Goal: Task Accomplishment & Management: Manage account settings

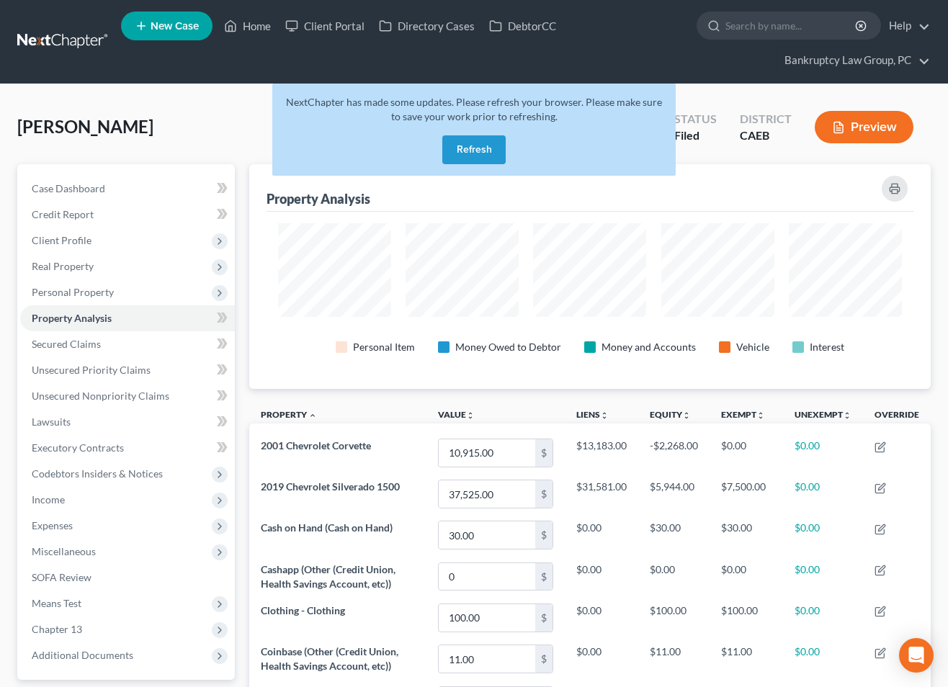
click at [484, 148] on button "Refresh" at bounding box center [473, 149] width 63 height 29
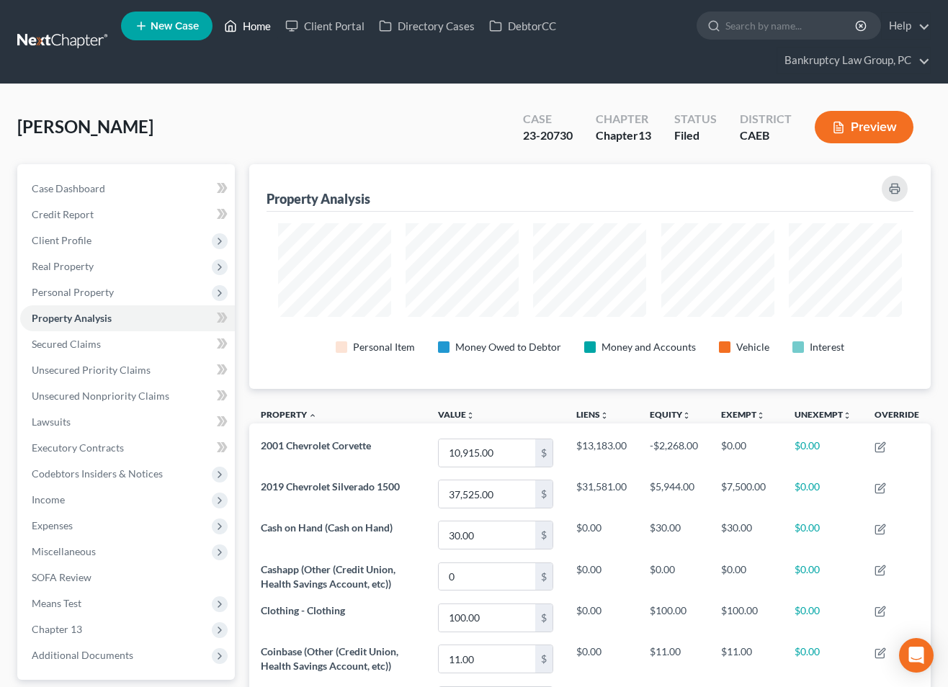
scroll to position [225, 682]
click at [259, 28] on link "Home" at bounding box center [247, 26] width 61 height 26
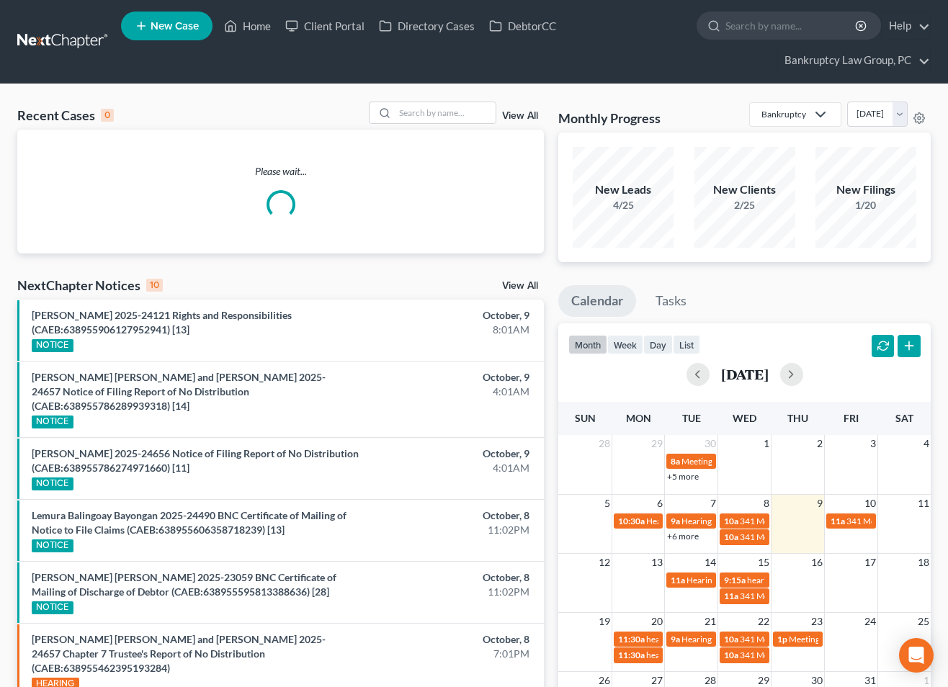
click at [522, 285] on link "View All" at bounding box center [520, 286] width 36 height 10
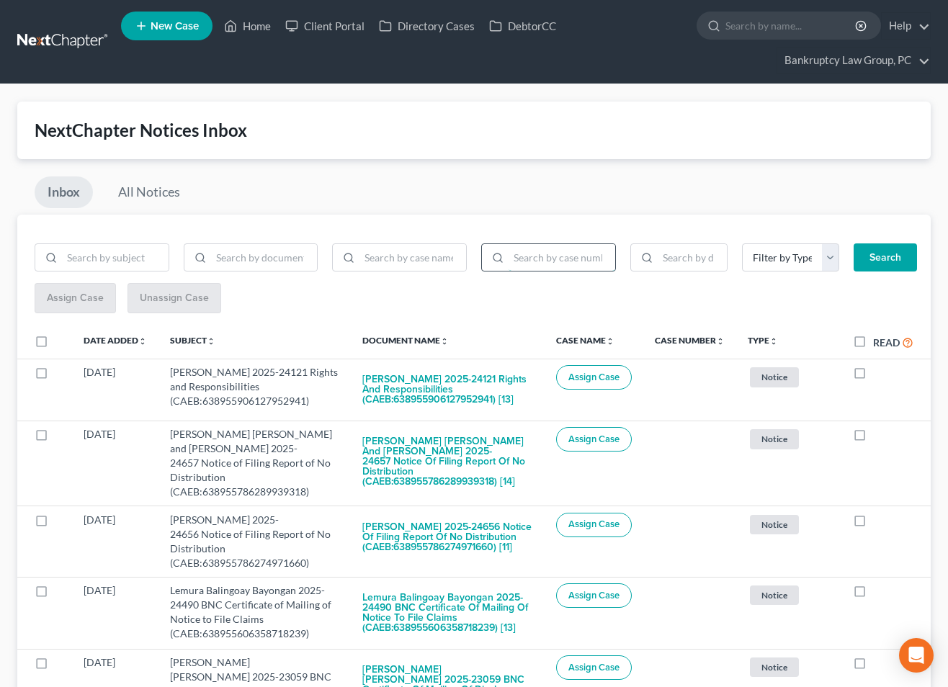
click at [571, 260] on input "search" at bounding box center [562, 257] width 107 height 27
type input "25-25554"
click at [888, 254] on button "Search" at bounding box center [885, 258] width 63 height 29
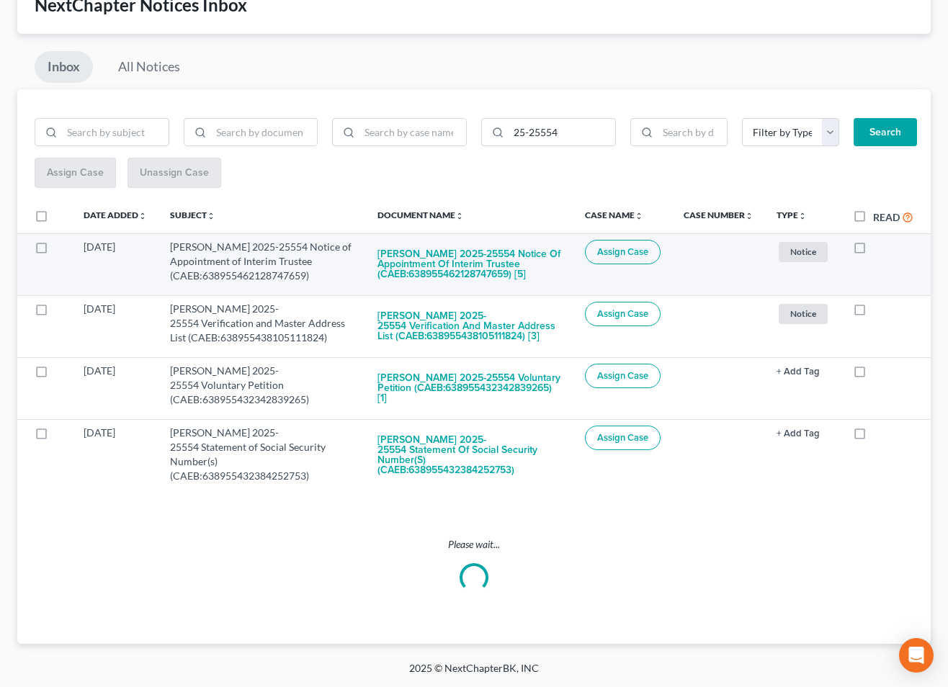
scroll to position [12, 0]
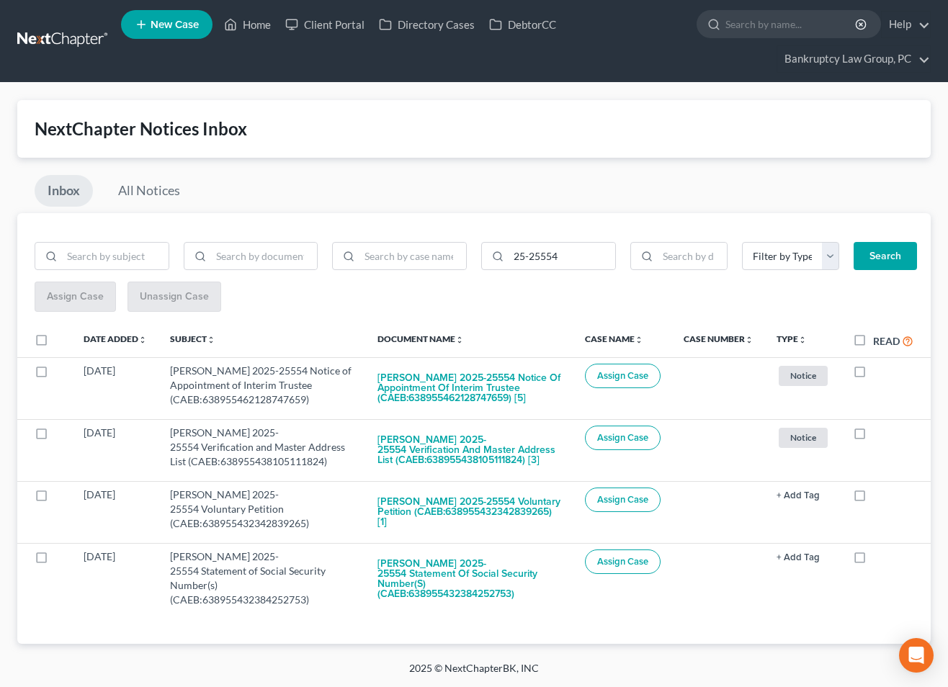
click at [55, 344] on label at bounding box center [55, 344] width 0 height 0
click at [61, 333] on input "checkbox" at bounding box center [65, 337] width 9 height 9
checkbox input "true"
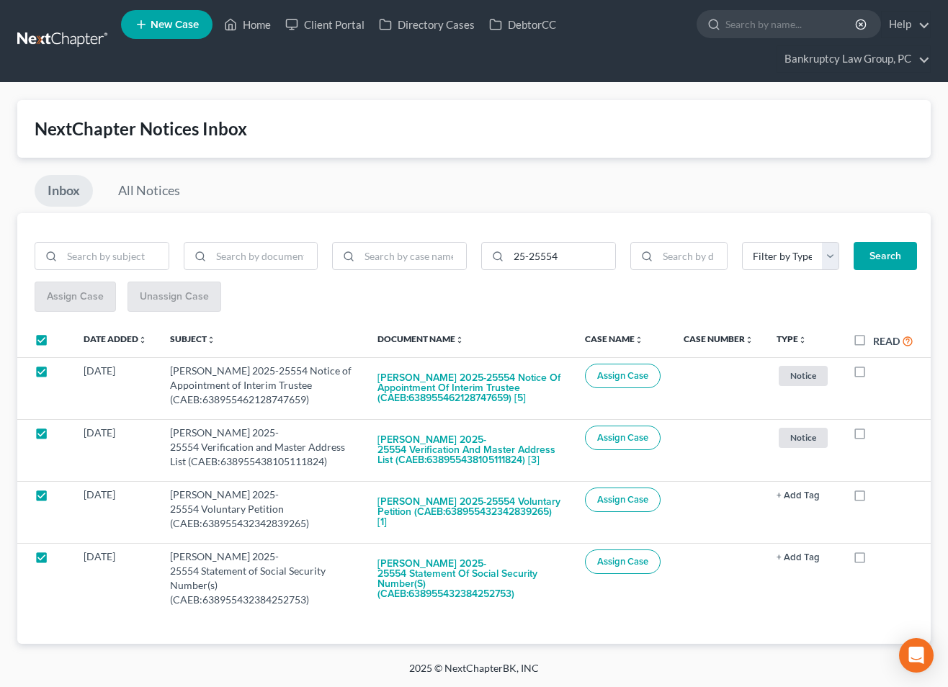
checkbox input "true"
click at [60, 290] on span "Assign Case" at bounding box center [74, 296] width 57 height 12
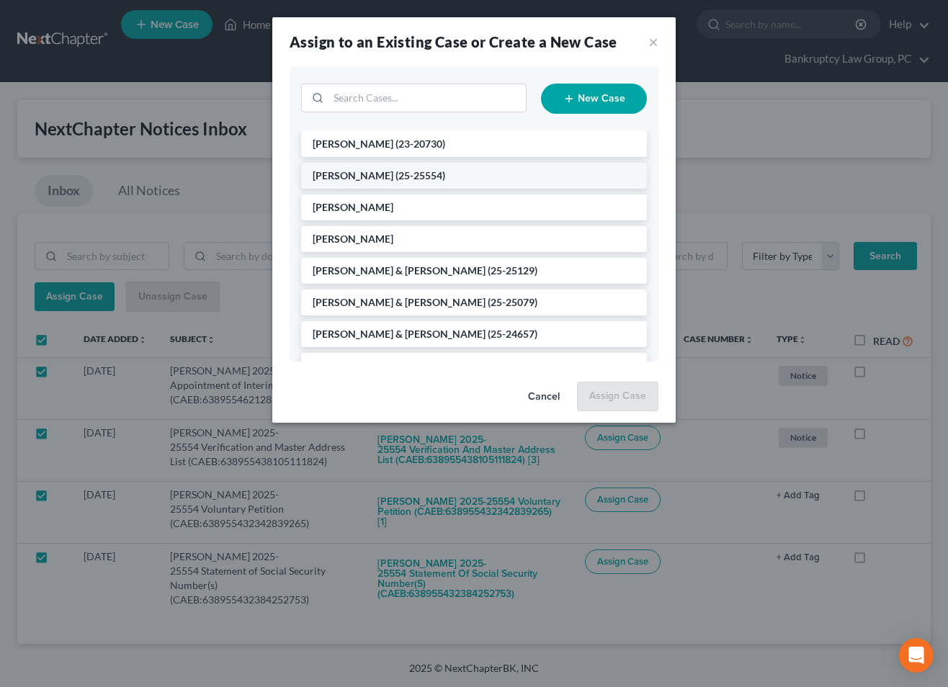
click at [402, 174] on span "(25-25554)" at bounding box center [421, 175] width 50 height 12
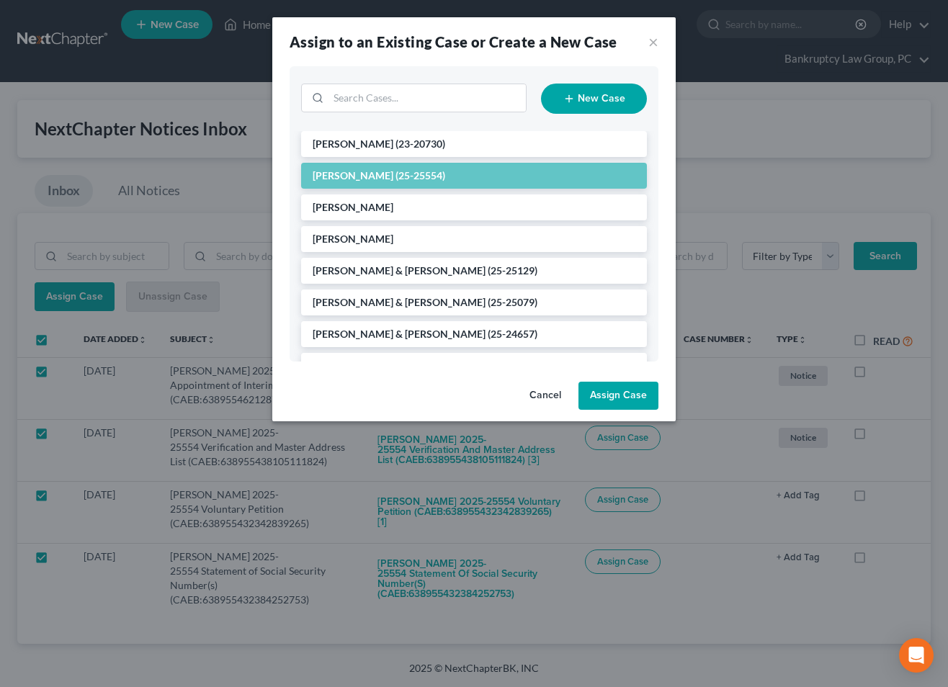
click at [638, 393] on button "Assign Case" at bounding box center [619, 396] width 80 height 29
checkbox input "false"
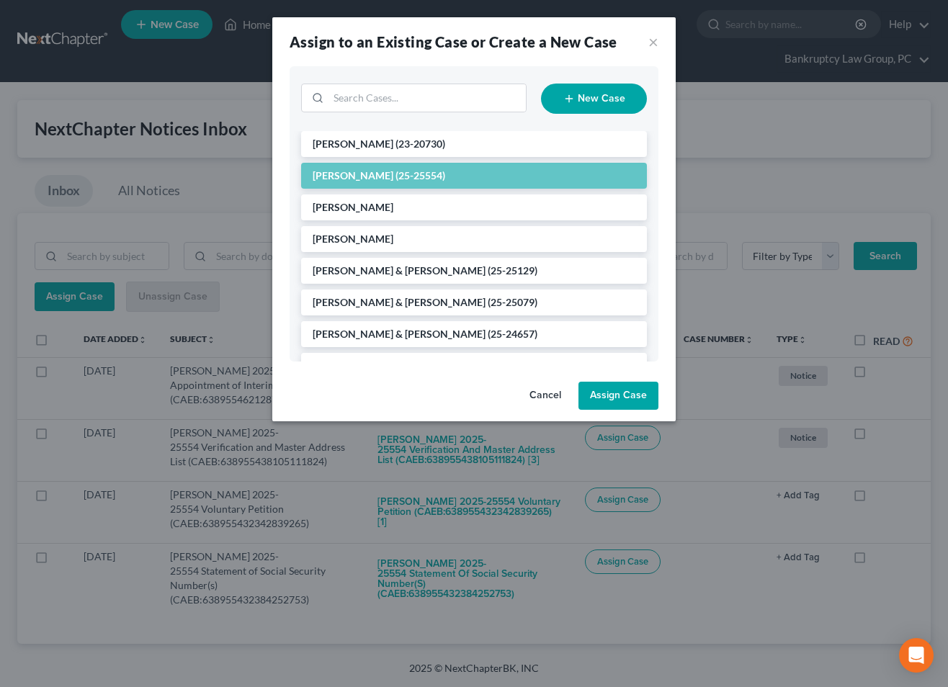
checkbox input "false"
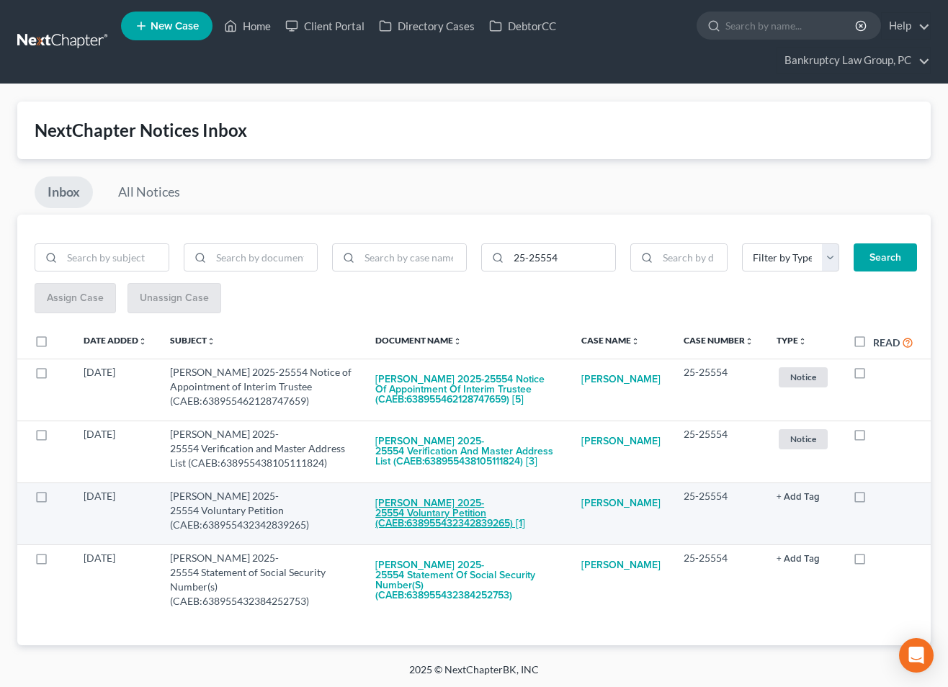
click at [449, 517] on button "[PERSON_NAME] 2025-25554 Voluntary Petition (CAEB:638955432342839265) [1]" at bounding box center [466, 513] width 183 height 49
checkbox input "true"
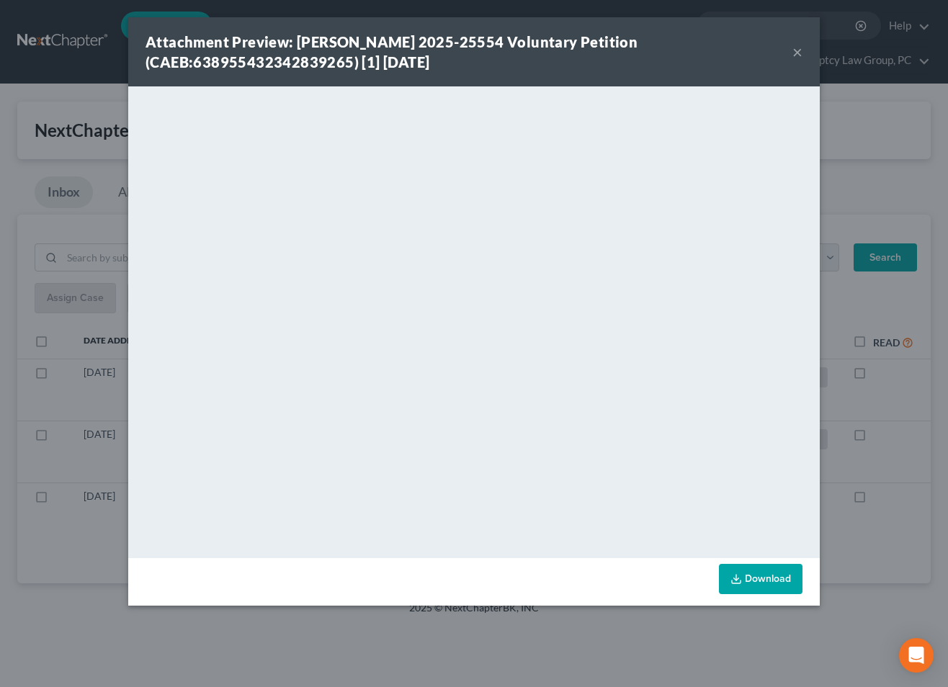
click at [796, 51] on button "×" at bounding box center [798, 51] width 10 height 17
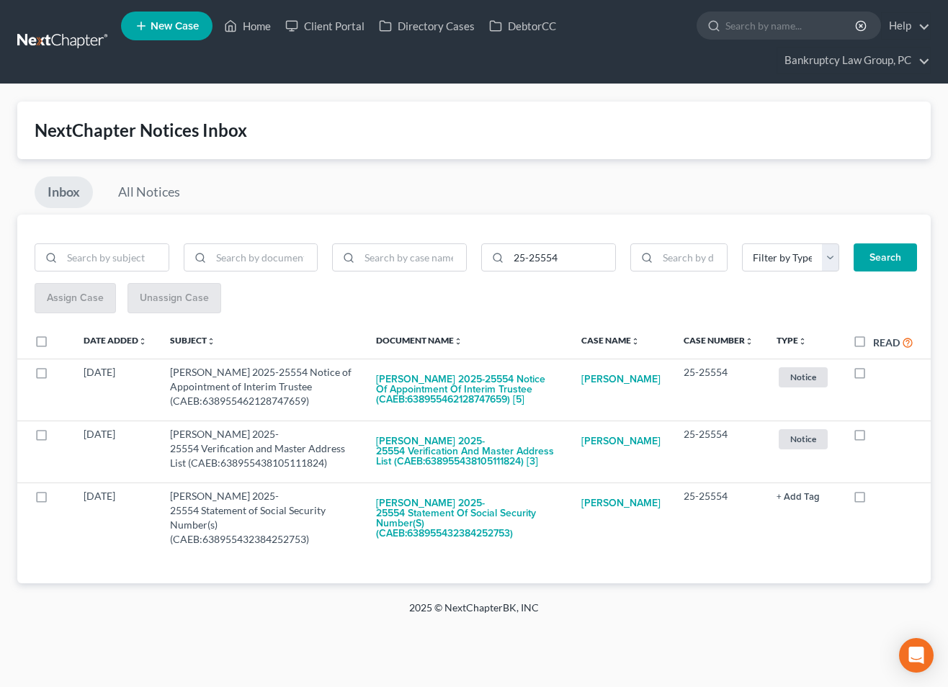
click at [873, 342] on label "Read" at bounding box center [893, 342] width 40 height 17
click at [879, 342] on input "Read" at bounding box center [883, 338] width 9 height 9
checkbox input "true"
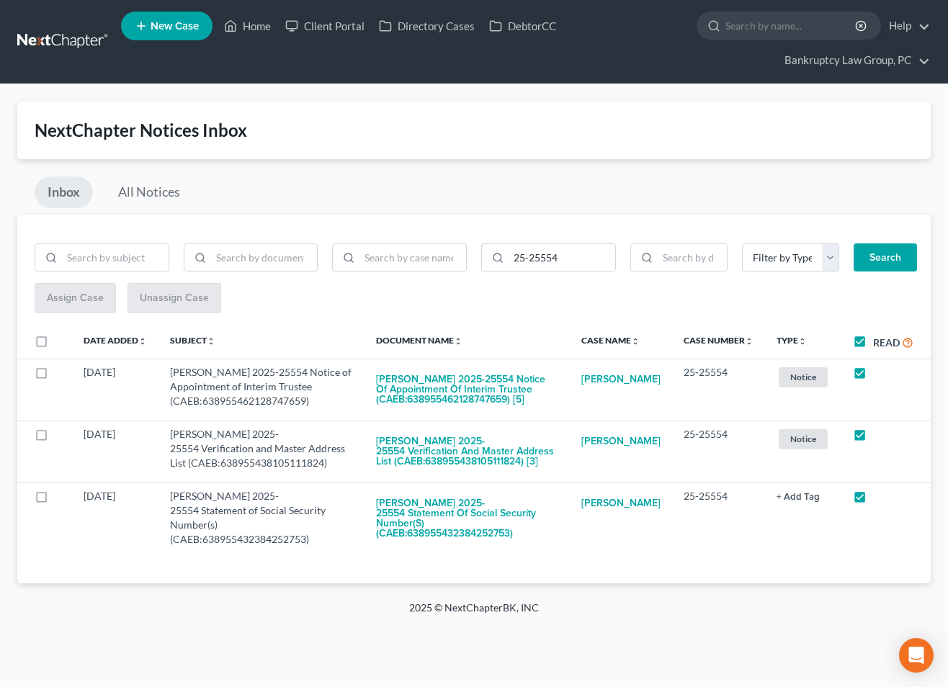
checkbox input "true"
